Goal: Find specific page/section: Find specific page/section

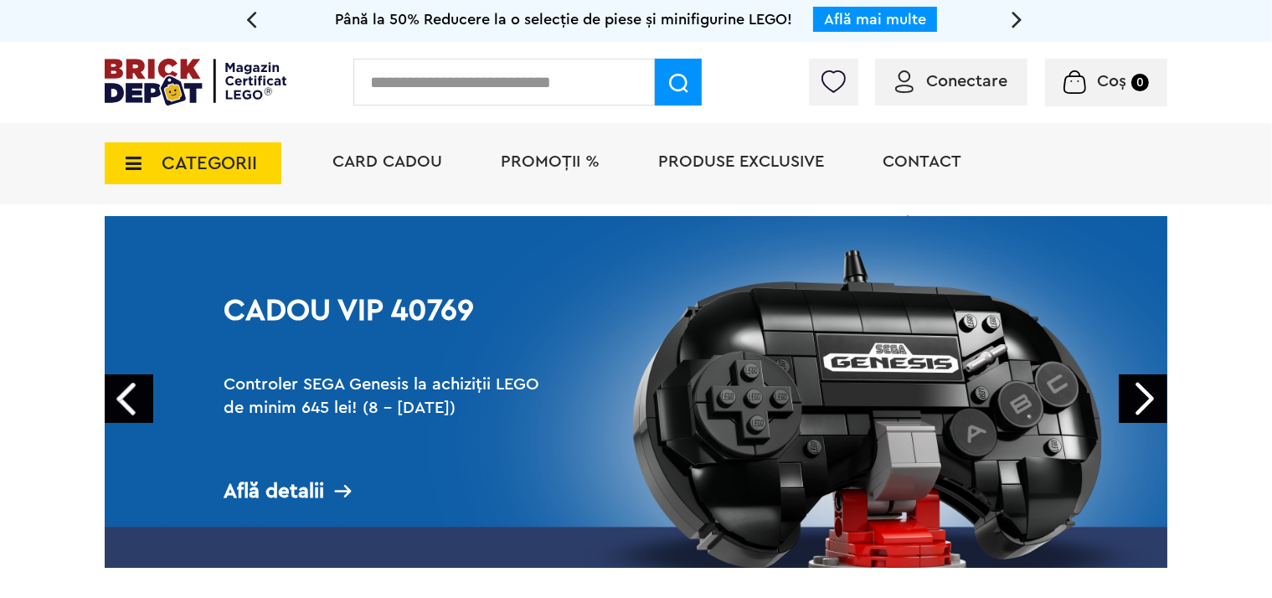
click at [423, 73] on input "text" at bounding box center [503, 82] width 301 height 47
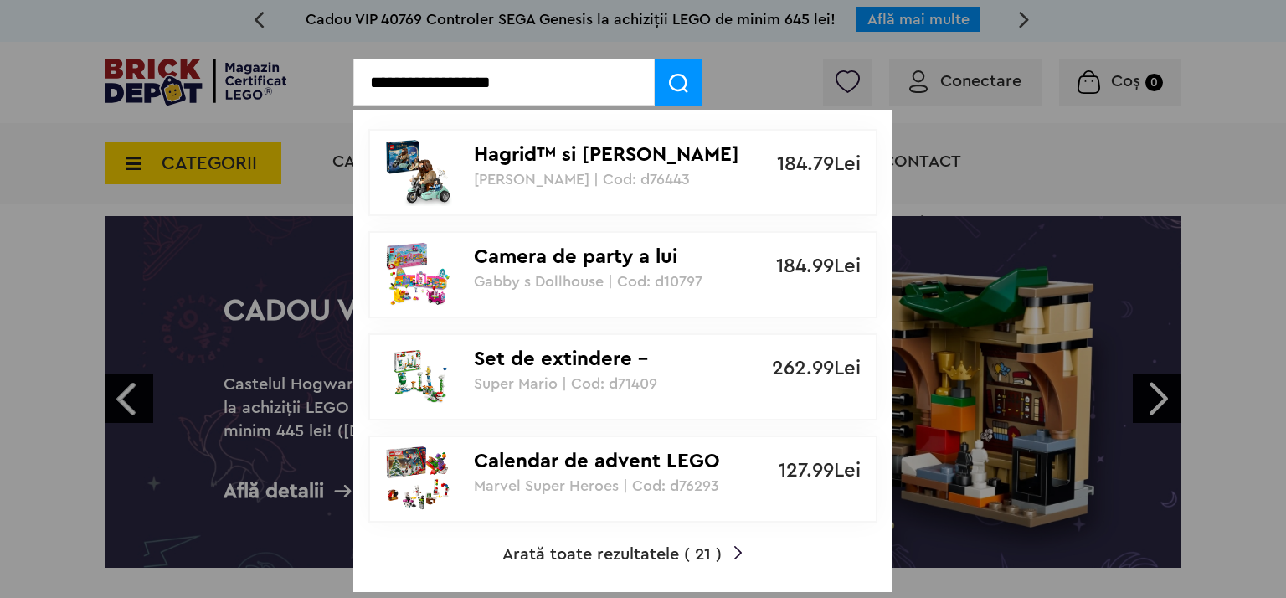
type input "**********"
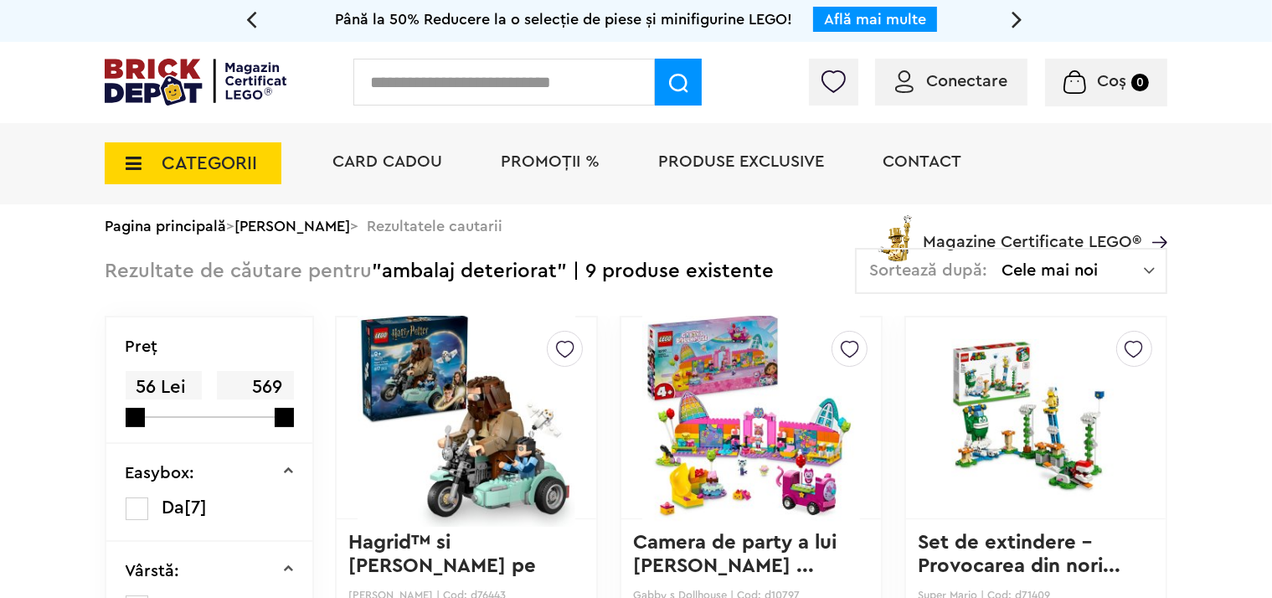
click at [138, 159] on icon at bounding box center [129, 163] width 26 height 18
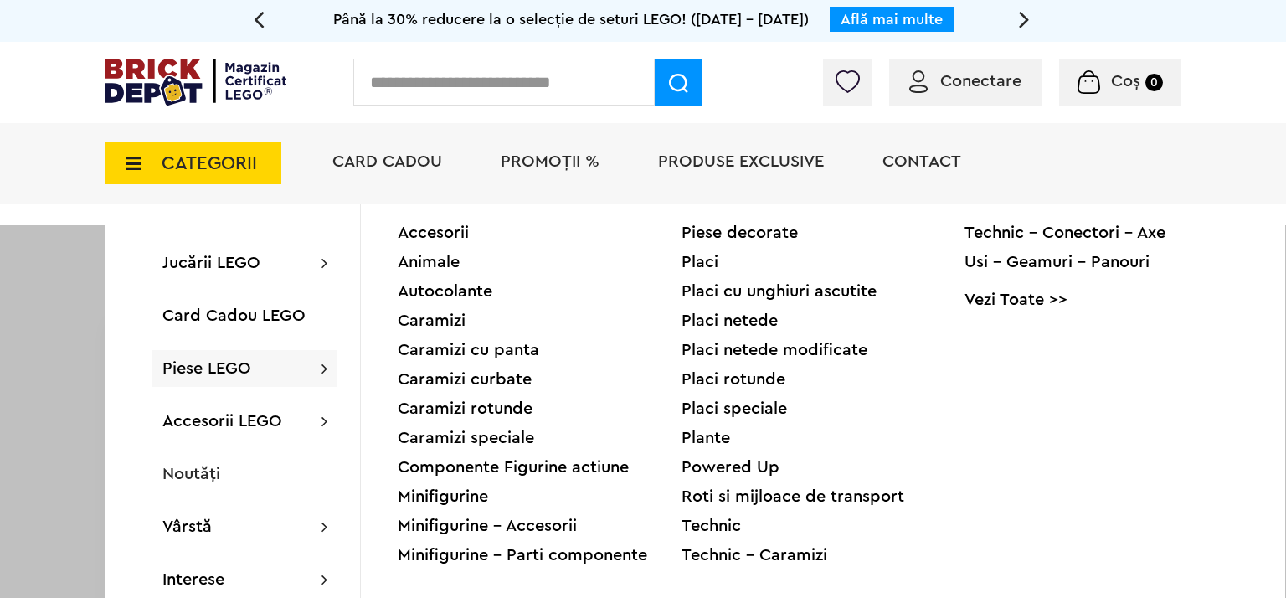
click at [476, 492] on div "Minifigurine" at bounding box center [540, 496] width 284 height 17
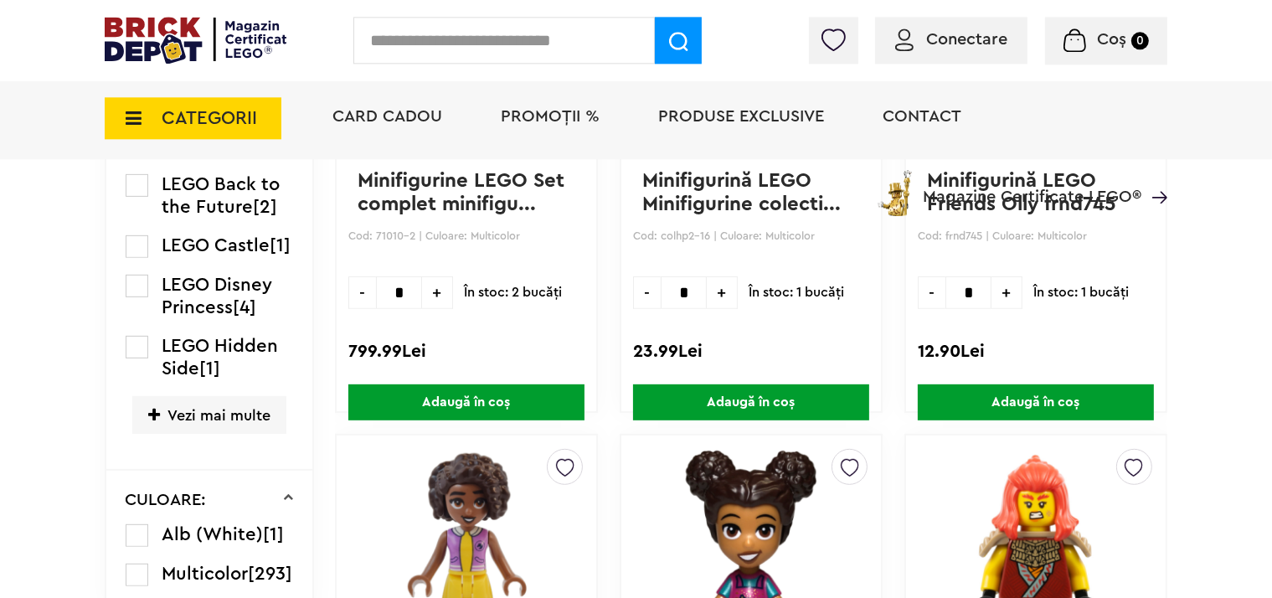
scroll to position [749, 0]
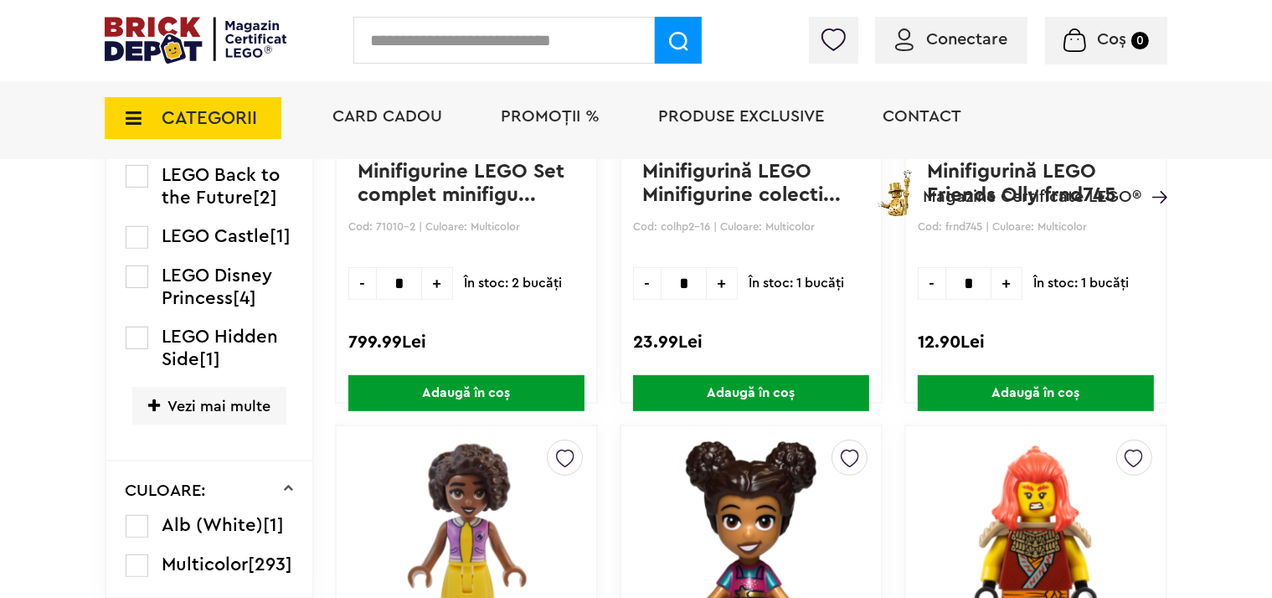
click at [161, 403] on span "Vezi mai multe" at bounding box center [209, 406] width 154 height 38
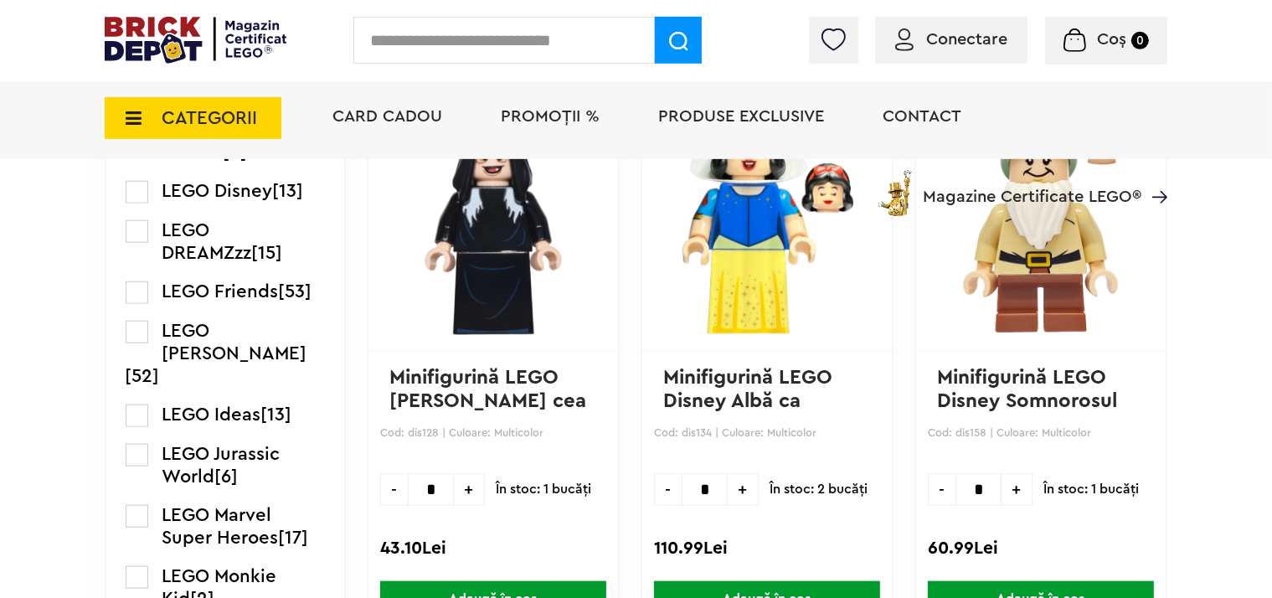
scroll to position [1545, 0]
